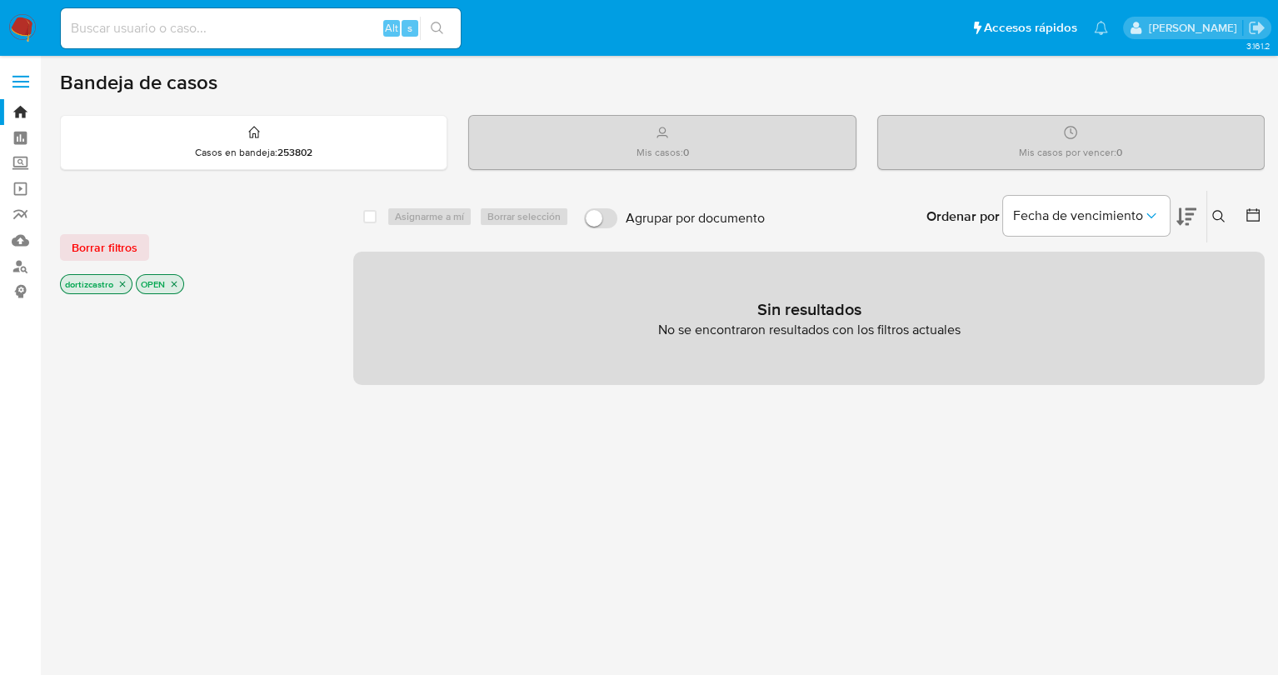
drag, startPoint x: 129, startPoint y: 253, endPoint x: 112, endPoint y: 253, distance: 17.5
click at [129, 253] on span "Borrar filtros" at bounding box center [105, 247] width 66 height 23
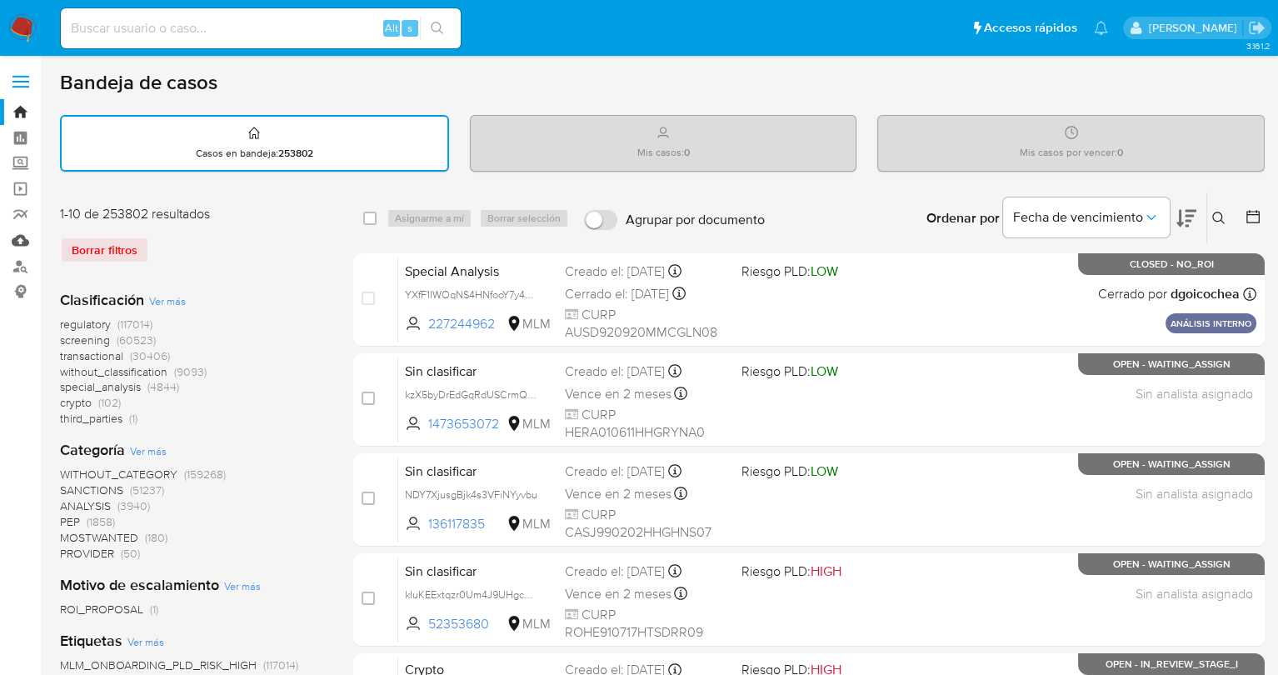
click at [27, 240] on link "Mulan" at bounding box center [99, 240] width 198 height 26
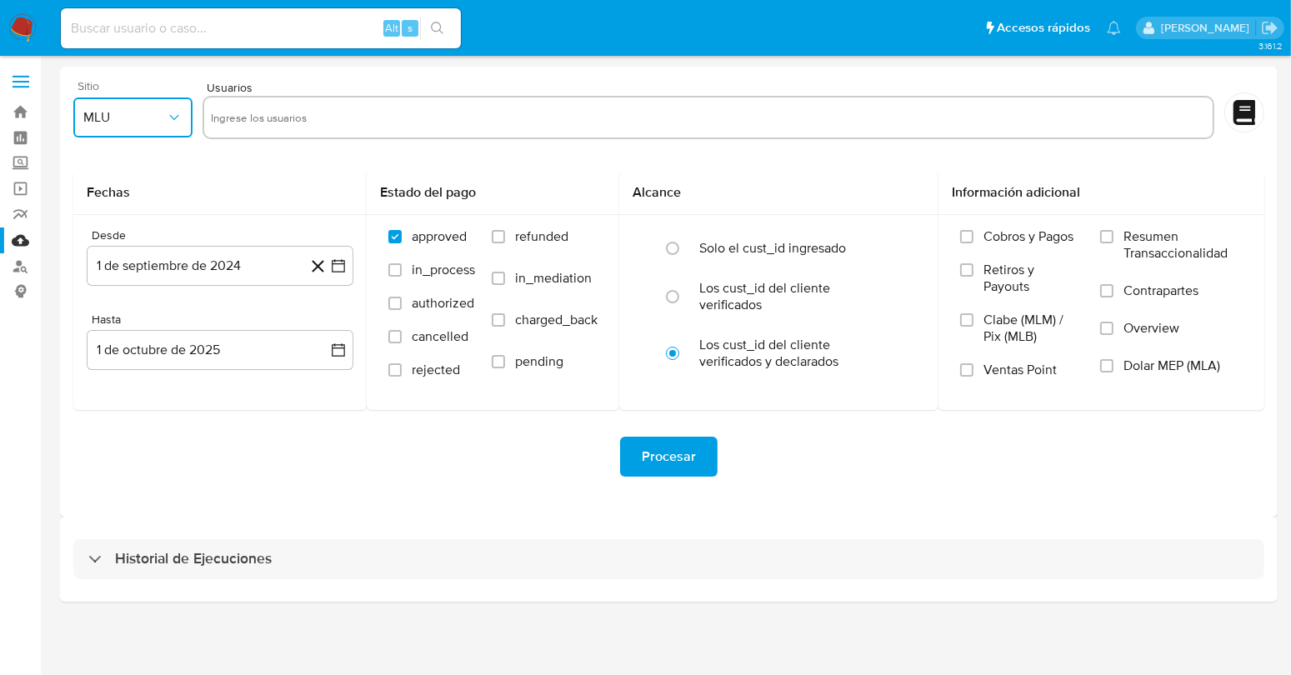
click at [166, 130] on button "MLU" at bounding box center [132, 117] width 119 height 40
click at [105, 357] on span "MLM" at bounding box center [97, 362] width 28 height 17
click at [285, 180] on div "Fechas" at bounding box center [219, 193] width 293 height 44
click at [24, 117] on link "Bandeja" at bounding box center [99, 112] width 198 height 26
